Goal: Task Accomplishment & Management: Use online tool/utility

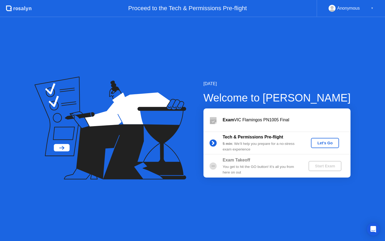
click at [323, 143] on div "Let's Go" at bounding box center [325, 143] width 24 height 4
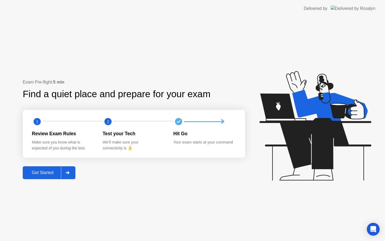
click at [57, 171] on div "Get Started" at bounding box center [42, 172] width 37 height 5
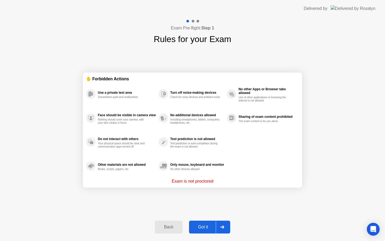
click at [206, 227] on div "Got it" at bounding box center [203, 226] width 25 height 5
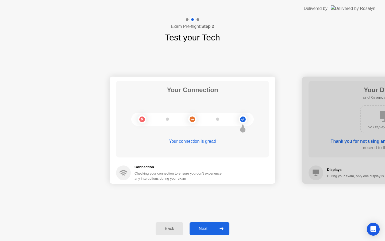
click at [217, 228] on div at bounding box center [221, 228] width 13 height 12
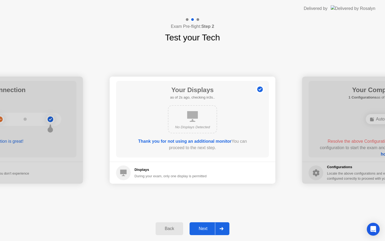
click at [214, 229] on div "Next" at bounding box center [203, 228] width 24 height 5
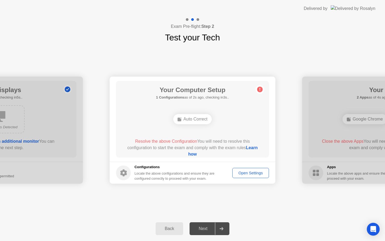
click at [244, 173] on div "Open Settings" at bounding box center [250, 173] width 33 height 4
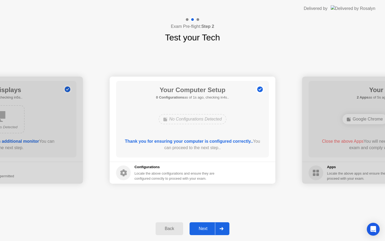
click at [212, 223] on button "Next" at bounding box center [210, 228] width 40 height 13
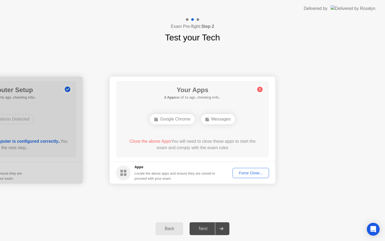
click at [246, 174] on div "Force Close..." at bounding box center [251, 173] width 33 height 4
click at [245, 171] on div "Force Close..." at bounding box center [251, 173] width 33 height 4
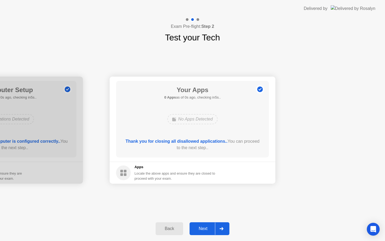
click at [211, 150] on div "Thank you for closing all disallowed applications.. You can proceed to the next…" at bounding box center [193, 144] width 138 height 13
click at [215, 229] on div at bounding box center [221, 228] width 13 height 12
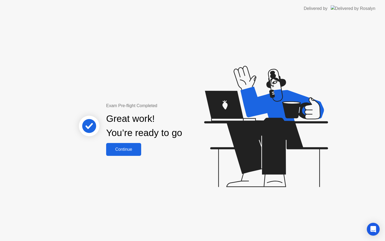
click at [127, 148] on div "Continue" at bounding box center [124, 149] width 32 height 5
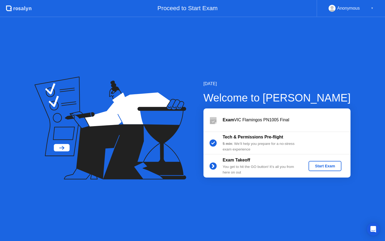
click at [327, 167] on div "Start Exam" at bounding box center [325, 166] width 29 height 4
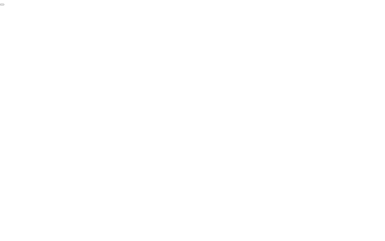
click div "End Proctoring Session"
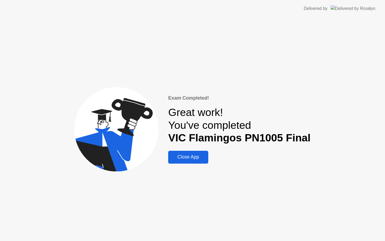
click at [190, 152] on button "Close App" at bounding box center [188, 157] width 40 height 13
